Goal: Check status: Check status

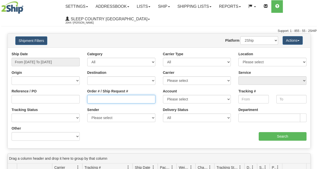
click at [102, 99] on input "Order # / Ship Request #" at bounding box center [121, 99] width 68 height 9
paste input "90001003171"
type input "90001003171"
drag, startPoint x: 52, startPoint y: 57, endPoint x: 49, endPoint y: 61, distance: 4.6
click at [52, 57] on div "Ship Date From 08/20/2025 To 08/21/2025" at bounding box center [46, 59] width 68 height 15
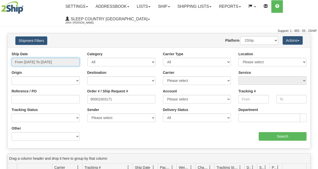
click at [49, 61] on input "From [DATE] To [DATE]" at bounding box center [46, 62] width 68 height 9
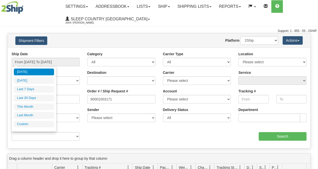
click at [41, 94] on ul "Today Yesterday Last 7 Days Last 30 Days This Month Last Month Custom" at bounding box center [34, 98] width 40 height 59
click at [41, 95] on li "Last 30 Days" at bounding box center [34, 98] width 40 height 7
type input "From [DATE] To [DATE]"
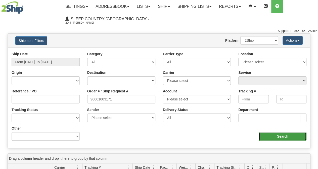
click at [298, 135] on input "Search" at bounding box center [283, 136] width 48 height 9
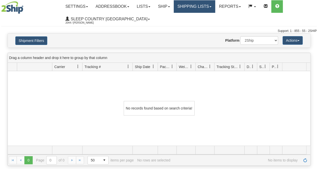
click at [188, 9] on link "Shipping lists" at bounding box center [195, 6] width 42 height 13
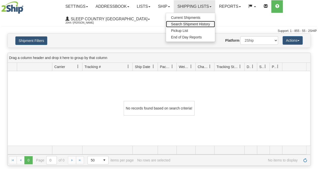
click at [188, 22] on span "Search Shipment History" at bounding box center [190, 24] width 39 height 4
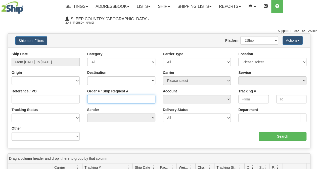
click at [99, 99] on input "Order # / Ship Request #" at bounding box center [121, 99] width 68 height 9
paste input "90001003171"
click at [99, 97] on input "90001003171" at bounding box center [121, 99] width 68 height 9
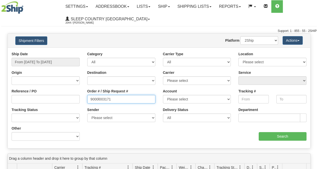
type input "9000l003171"
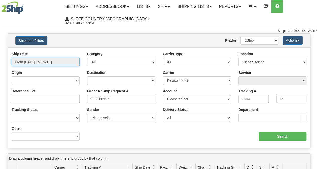
click at [54, 63] on input "From [DATE] To [DATE]" at bounding box center [46, 62] width 68 height 9
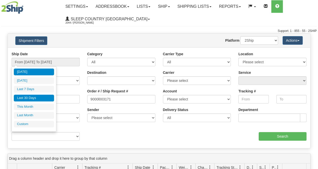
click at [39, 97] on li "Last 30 Days" at bounding box center [34, 98] width 40 height 7
type input "From [DATE] To [DATE]"
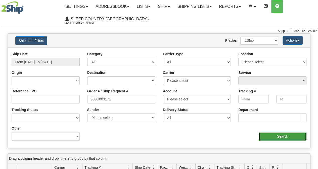
click at [276, 135] on input "Search" at bounding box center [283, 136] width 48 height 9
